Goal: Information Seeking & Learning: Stay updated

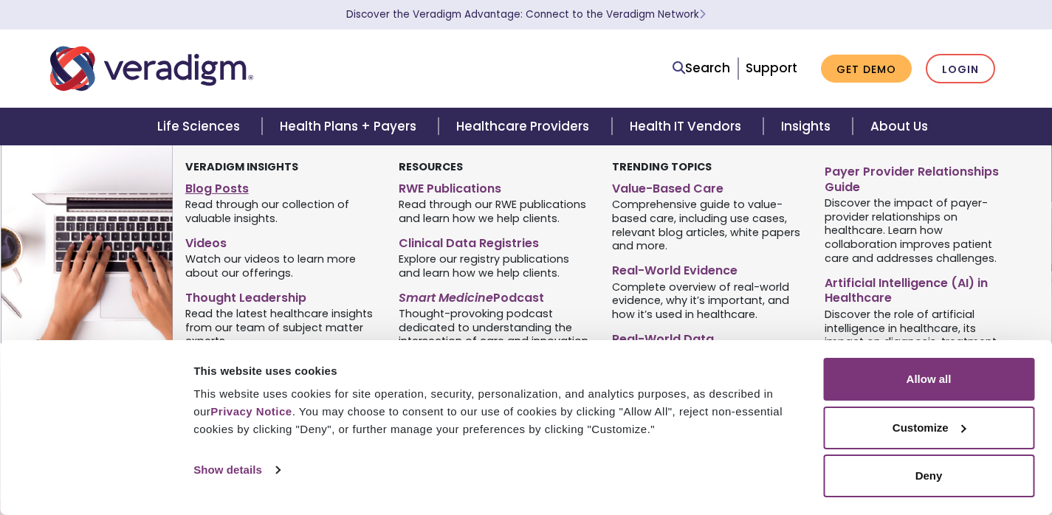
click at [236, 188] on link "Blog Posts" at bounding box center [280, 186] width 191 height 21
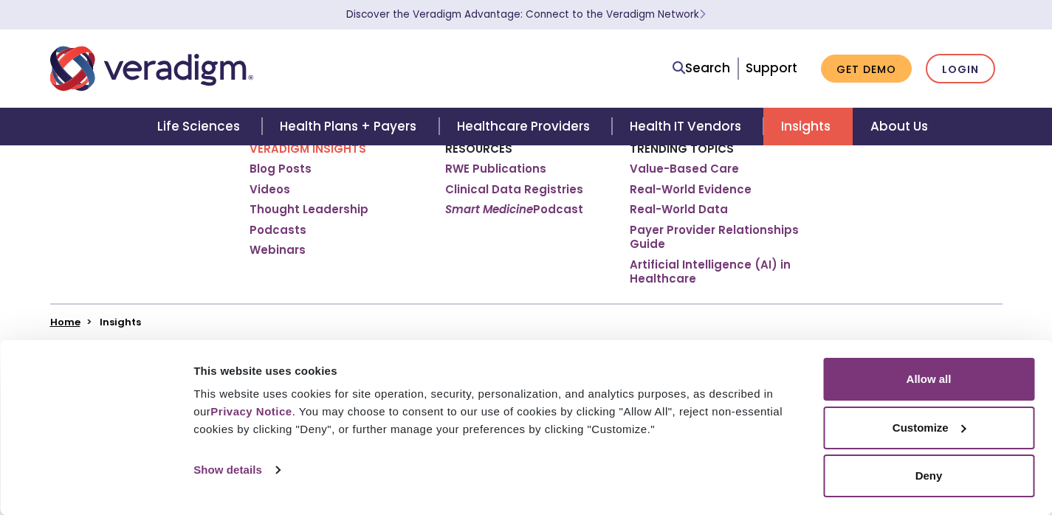
scroll to position [297, 0]
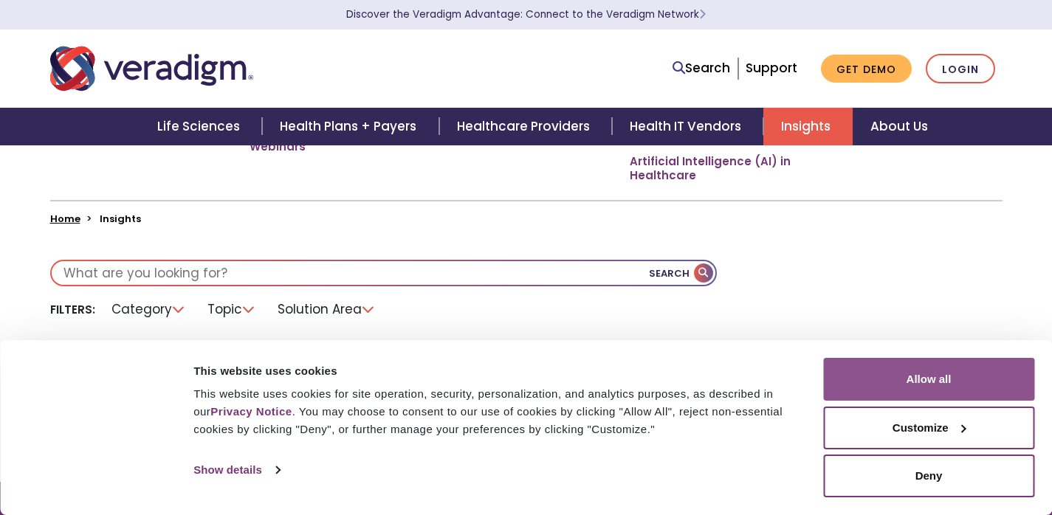
click at [883, 385] on button "Allow all" at bounding box center [928, 379] width 211 height 43
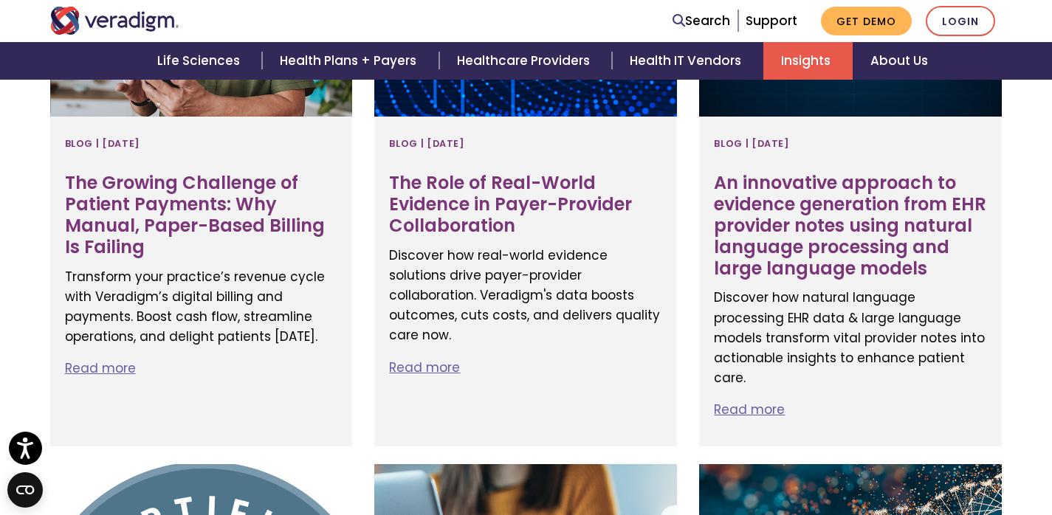
scroll to position [766, 0]
